Goal: Task Accomplishment & Management: Use online tool/utility

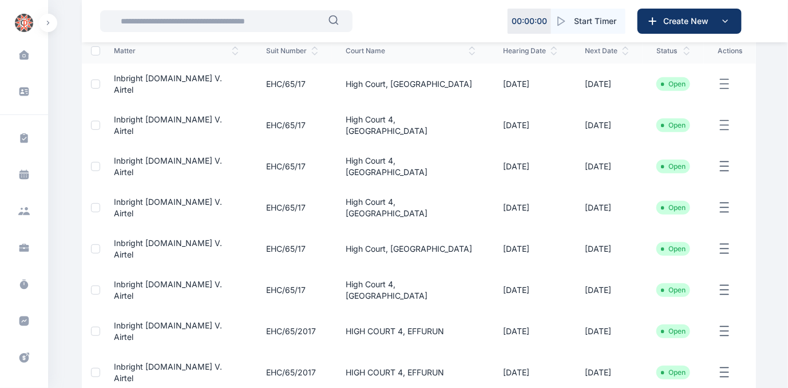
scroll to position [156, 0]
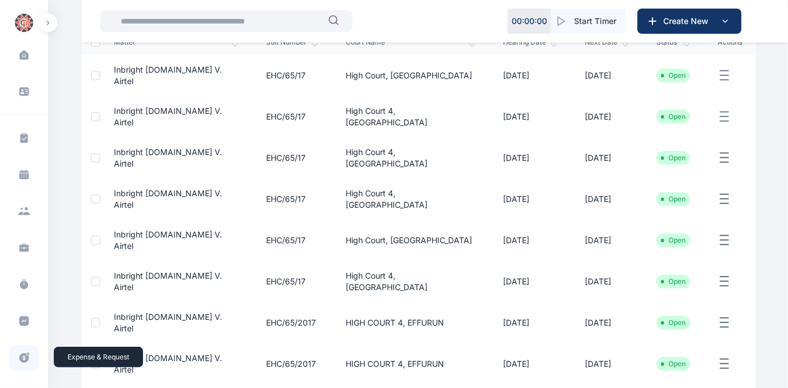
click at [19, 355] on icon at bounding box center [24, 358] width 10 height 10
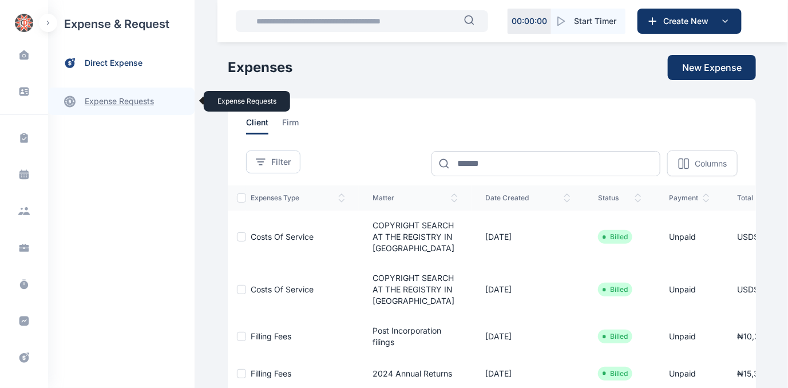
click at [126, 99] on link "expense requests expense requests" at bounding box center [121, 101] width 146 height 27
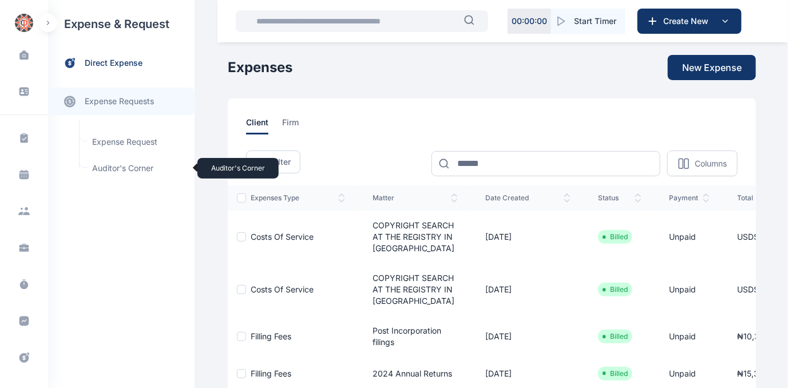
click at [109, 165] on span "Auditor's Corner Auditor's Corner" at bounding box center [137, 168] width 104 height 22
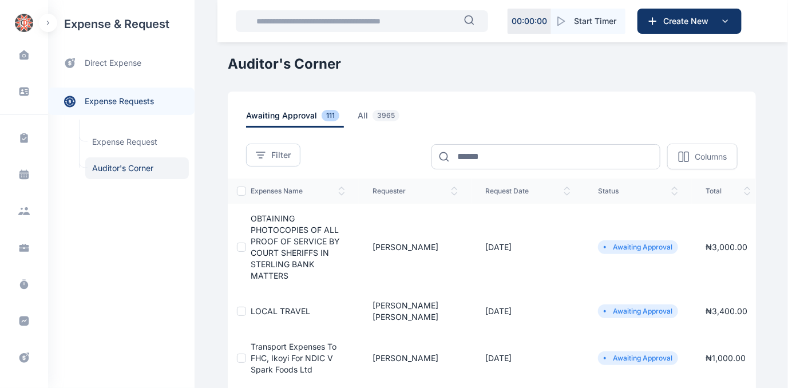
click at [278, 243] on span "OBTAINING PHOTOCOPIES OF ALL PROOF OF SERVICE BY COURT SHERIFFS IN STERLING BAN…" at bounding box center [295, 246] width 89 height 67
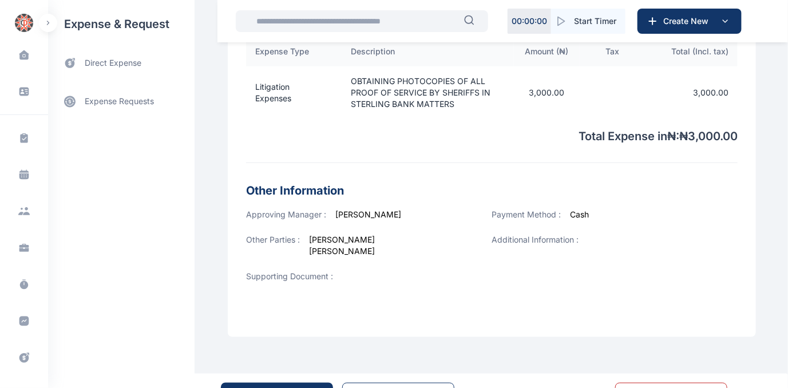
scroll to position [448, 0]
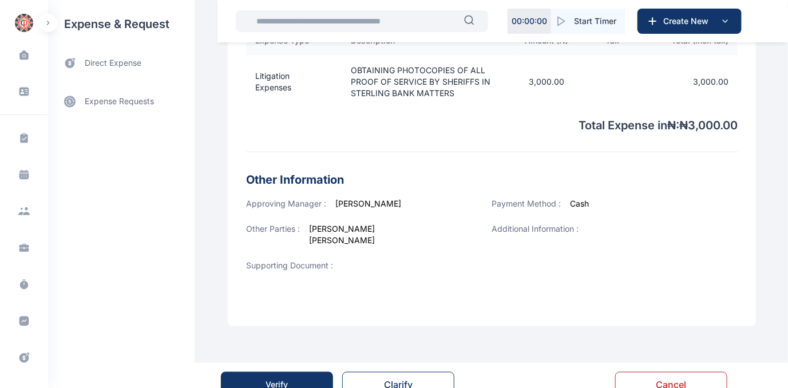
click at [282, 379] on div "Verify" at bounding box center [277, 384] width 22 height 11
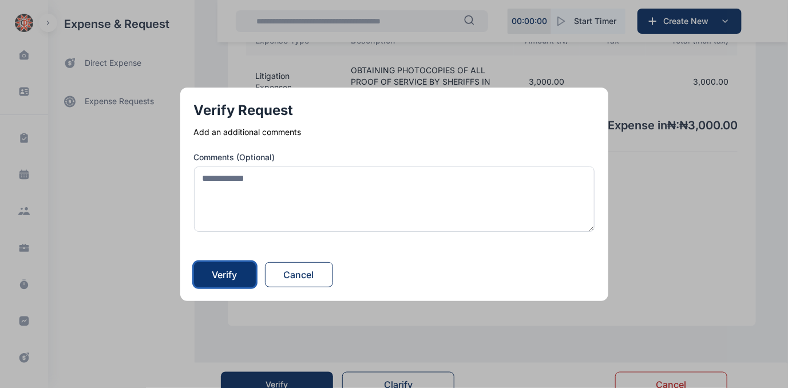
click at [227, 269] on div "Verify" at bounding box center [224, 275] width 25 height 14
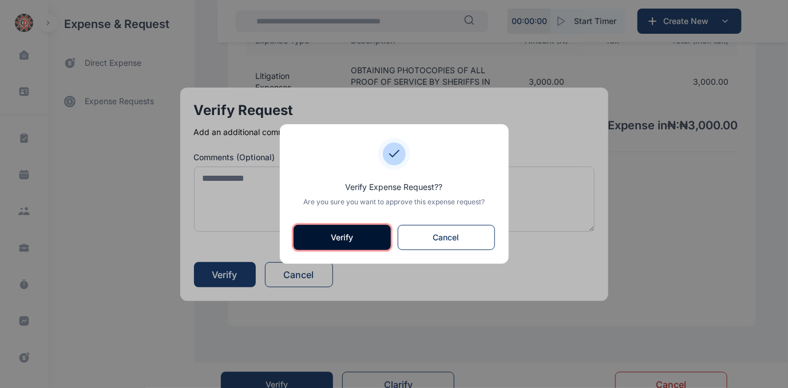
click at [345, 238] on button "Verify" at bounding box center [341, 237] width 97 height 25
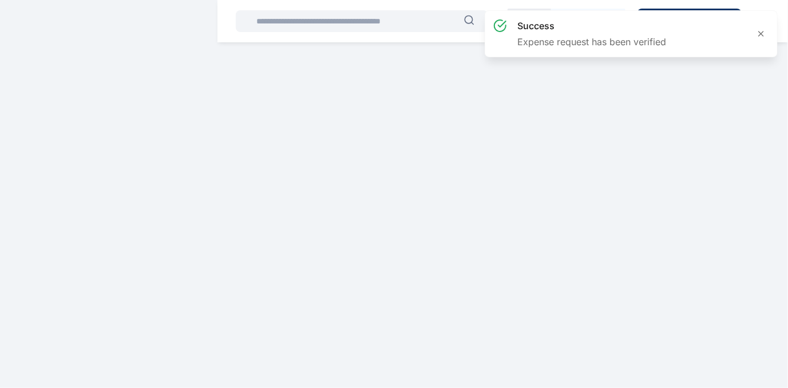
scroll to position [0, 0]
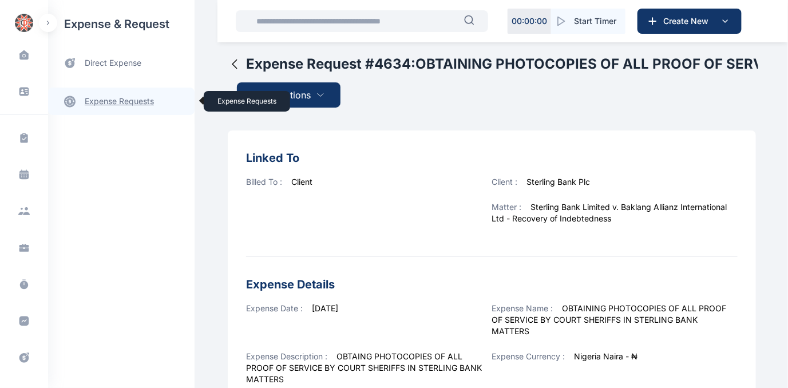
click at [108, 97] on link "expense requests expense requests" at bounding box center [121, 101] width 146 height 27
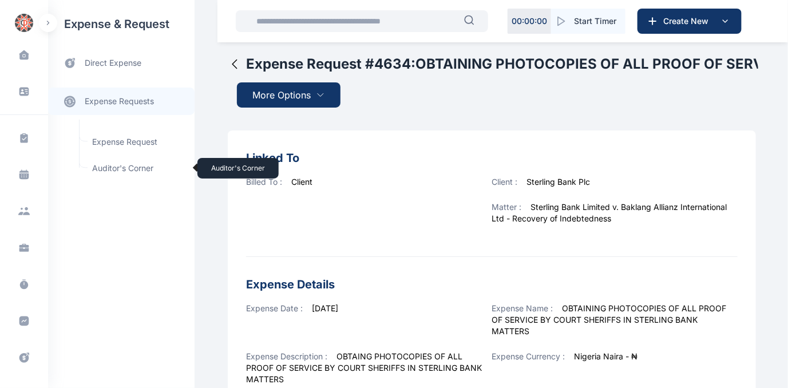
click at [113, 168] on span "Auditor's Corner Auditor's Corner" at bounding box center [137, 168] width 104 height 22
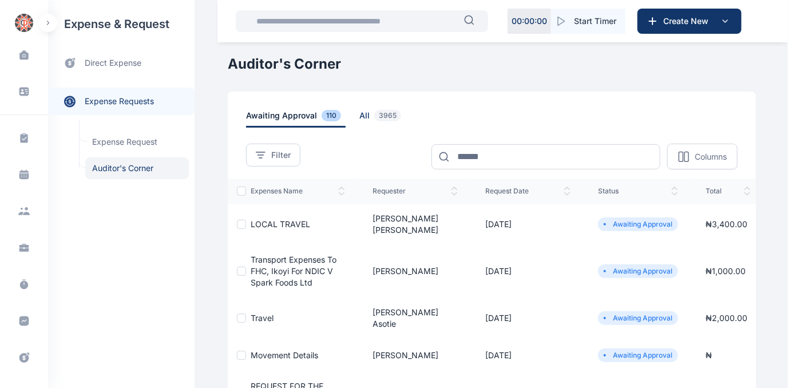
click at [359, 113] on span "all 3965" at bounding box center [382, 119] width 46 height 18
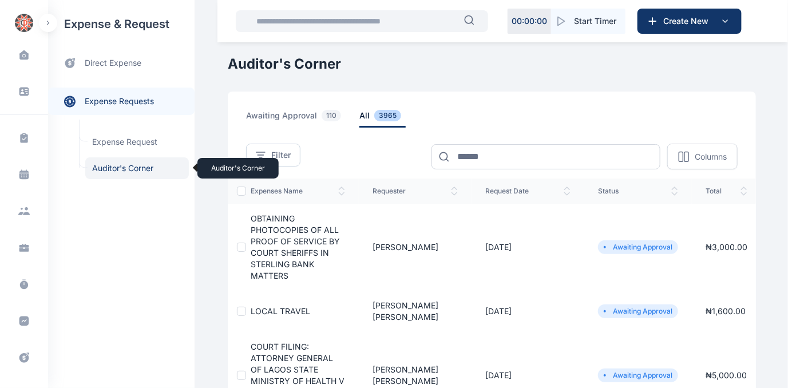
click at [120, 164] on span "Auditor's Corner Auditor's Corner" at bounding box center [137, 168] width 104 height 22
